Goal: Information Seeking & Learning: Find contact information

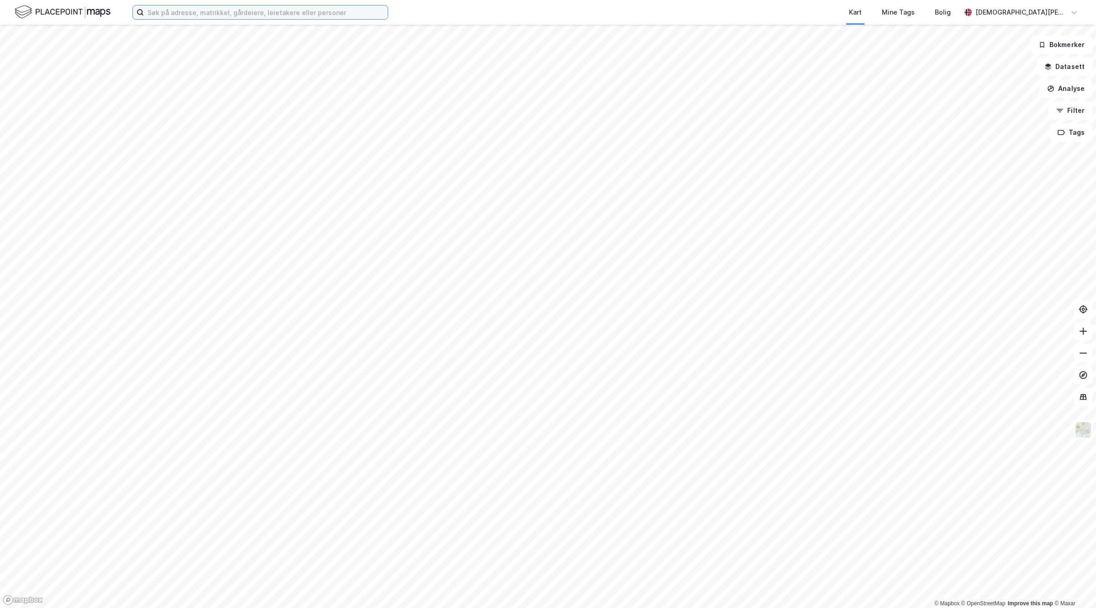
click at [245, 14] on input at bounding box center [266, 12] width 244 height 14
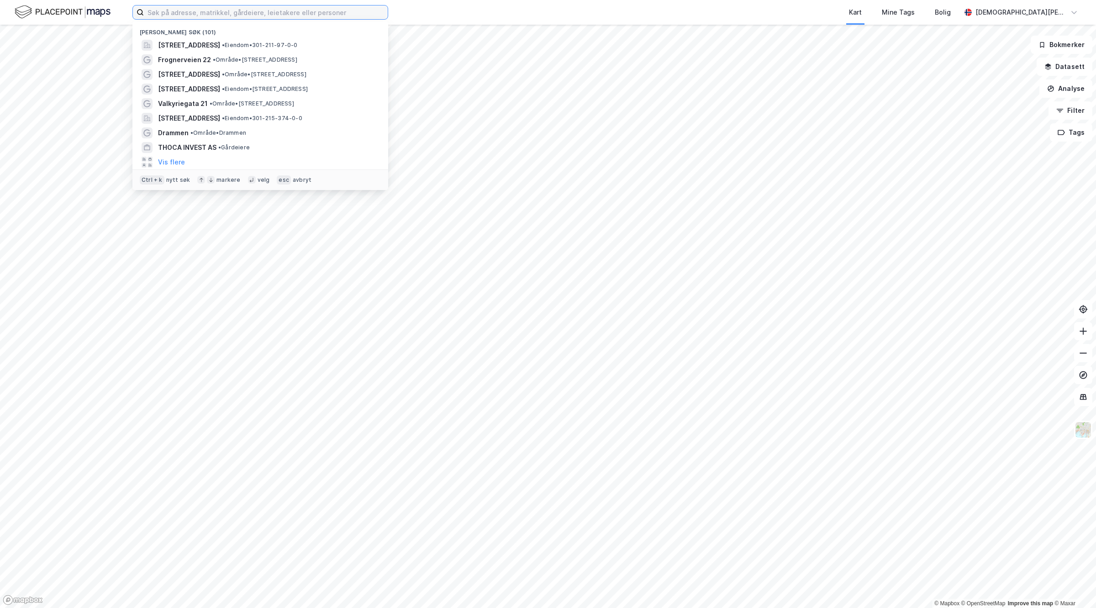
paste input "[STREET_ADDRESS]"
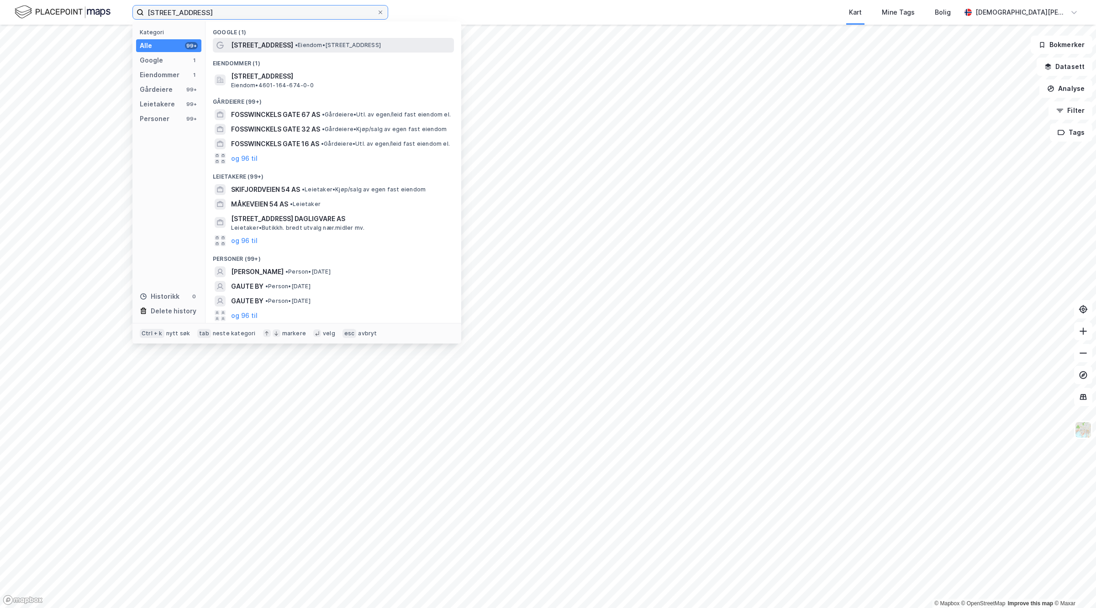
type input "[STREET_ADDRESS]"
click at [252, 51] on div "[STREET_ADDRESS] • Eiendom • [STREET_ADDRESS]" at bounding box center [333, 45] width 241 height 15
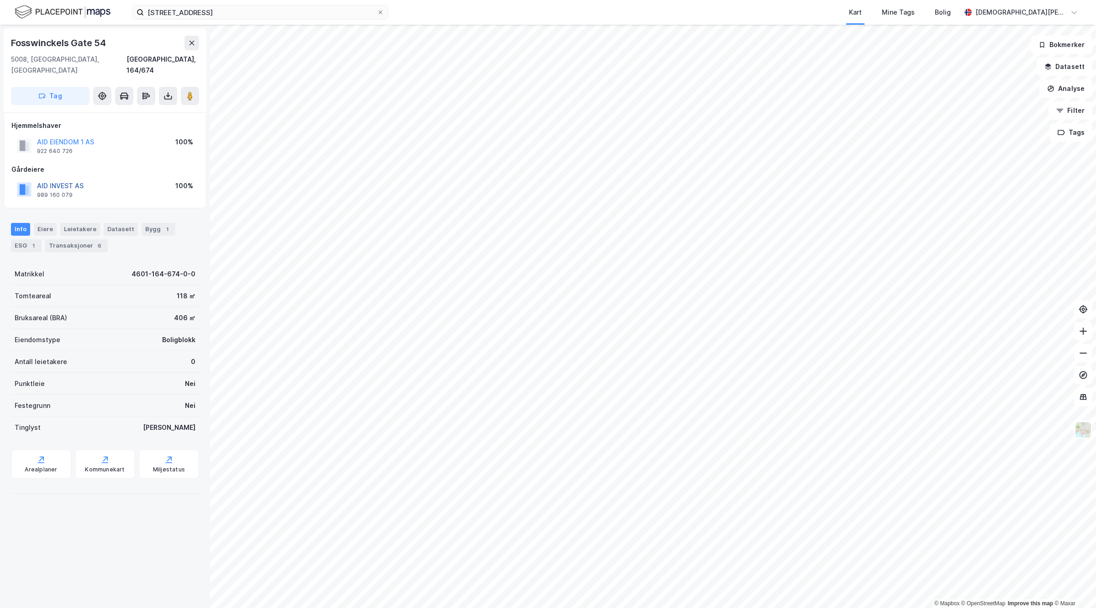
click at [0, 0] on button "AID INVEST AS" at bounding box center [0, 0] width 0 height 0
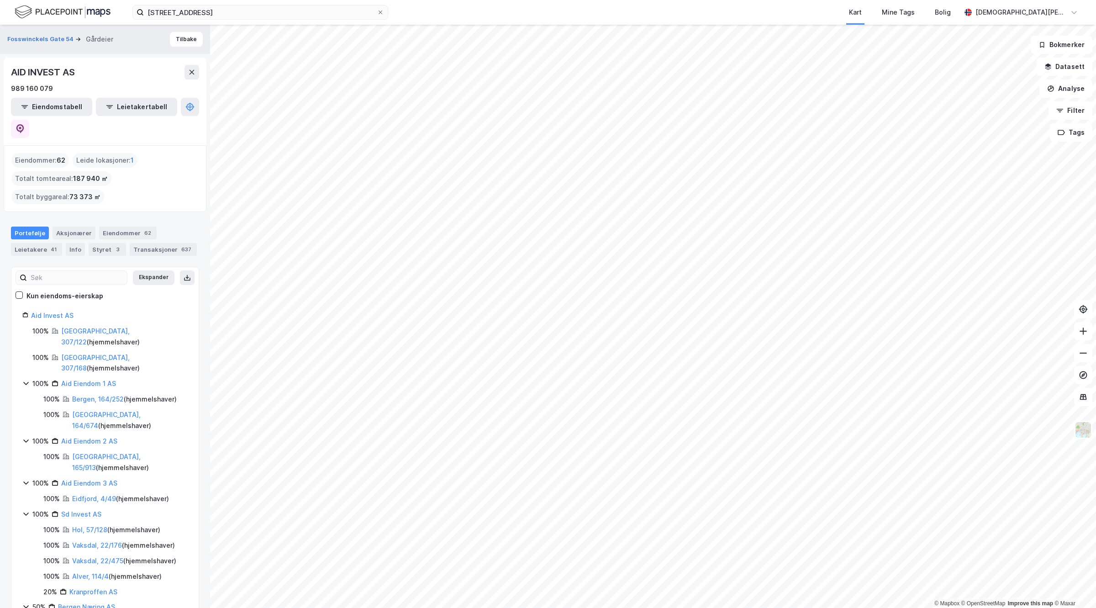
click at [48, 310] on div "Aid Invest AS" at bounding box center [109, 315] width 157 height 11
click at [45, 311] on link "Aid Invest AS" at bounding box center [52, 315] width 42 height 8
click at [193, 117] on div "AID INVEST AS 989 160 079 Eiendomstabell Leietakertabell" at bounding box center [105, 102] width 203 height 88
click at [25, 124] on icon at bounding box center [20, 128] width 9 height 9
